Goal: Browse casually

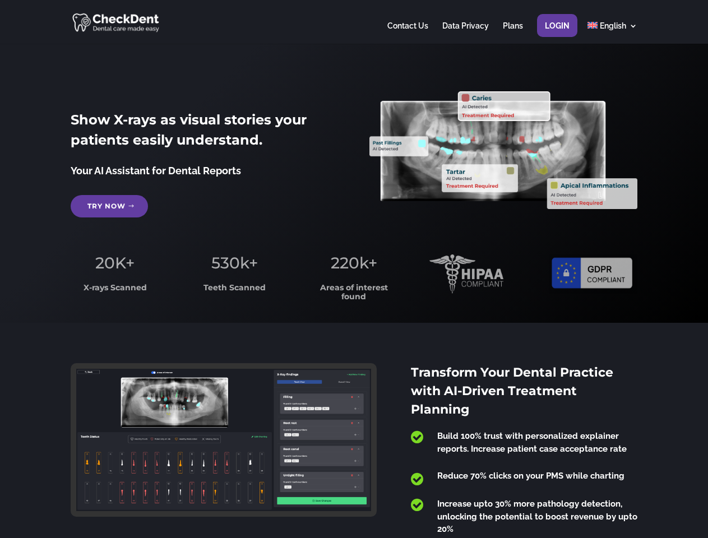
click at [353, 269] on span "220k+" at bounding box center [354, 262] width 46 height 19
click at [353, 22] on div at bounding box center [354, 22] width 566 height 44
click at [353, 269] on span "220k+" at bounding box center [354, 262] width 46 height 19
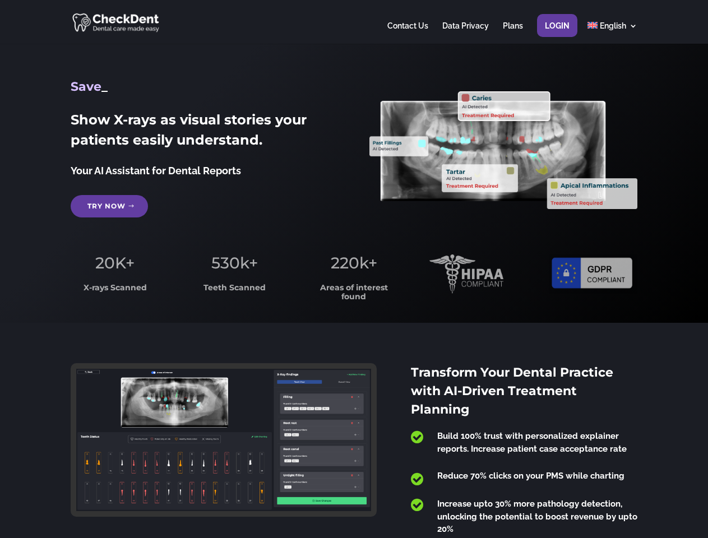
click at [353, 22] on div at bounding box center [354, 22] width 566 height 44
